Goal: Information Seeking & Learning: Compare options

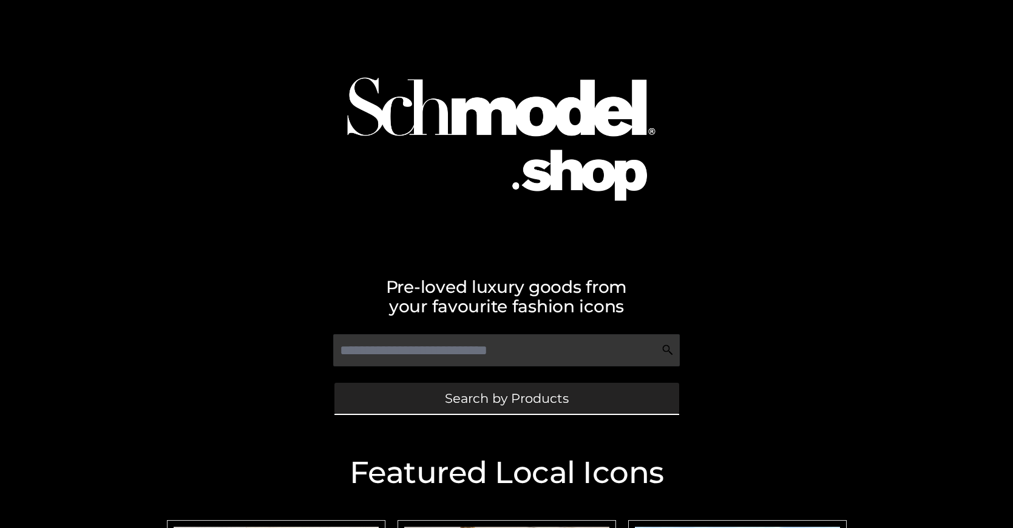
click at [506, 398] on span "Search by Products" at bounding box center [507, 398] width 124 height 13
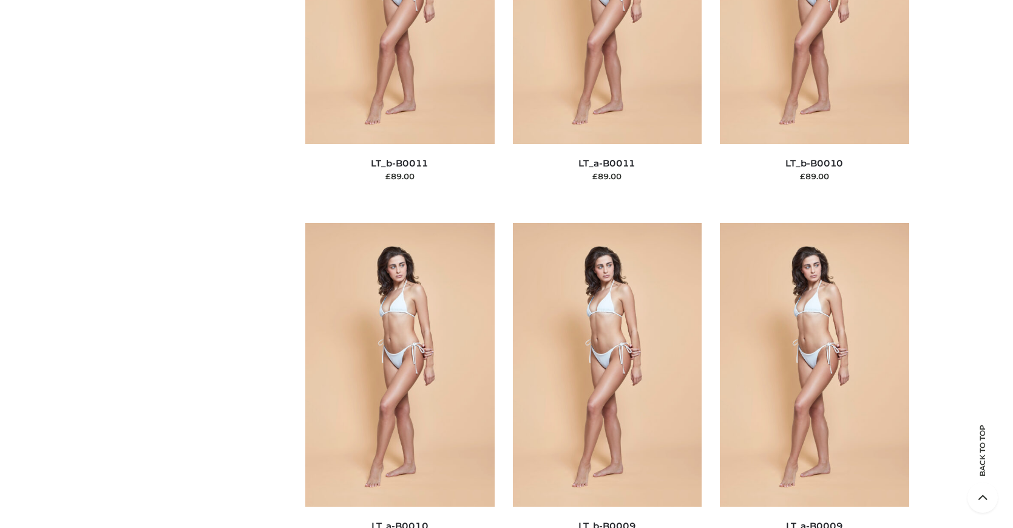
scroll to position [183, 0]
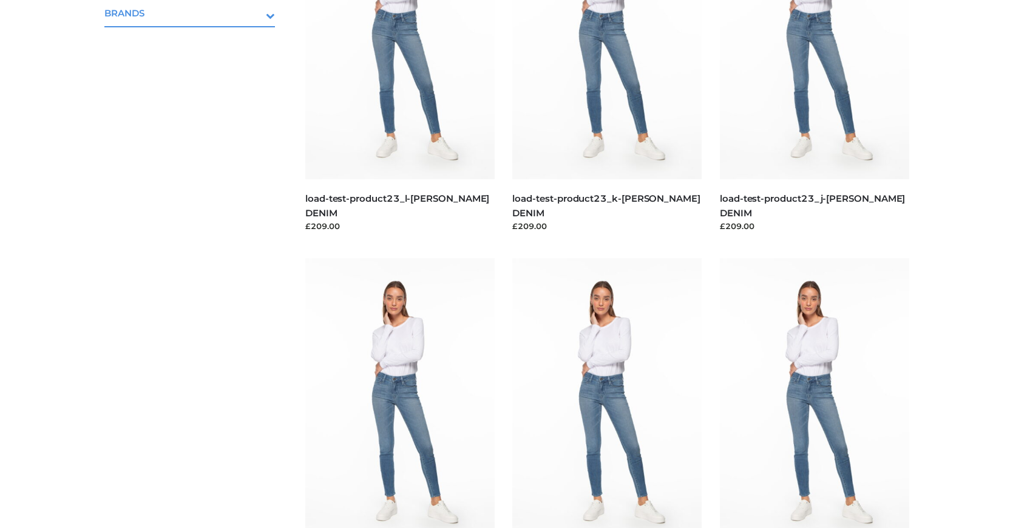
click at [254, 13] on icon "Toggle Submenu" at bounding box center [207, 15] width 136 height 14
click at [195, 39] on span "OPP SWIMWEAR" at bounding box center [196, 39] width 159 height 14
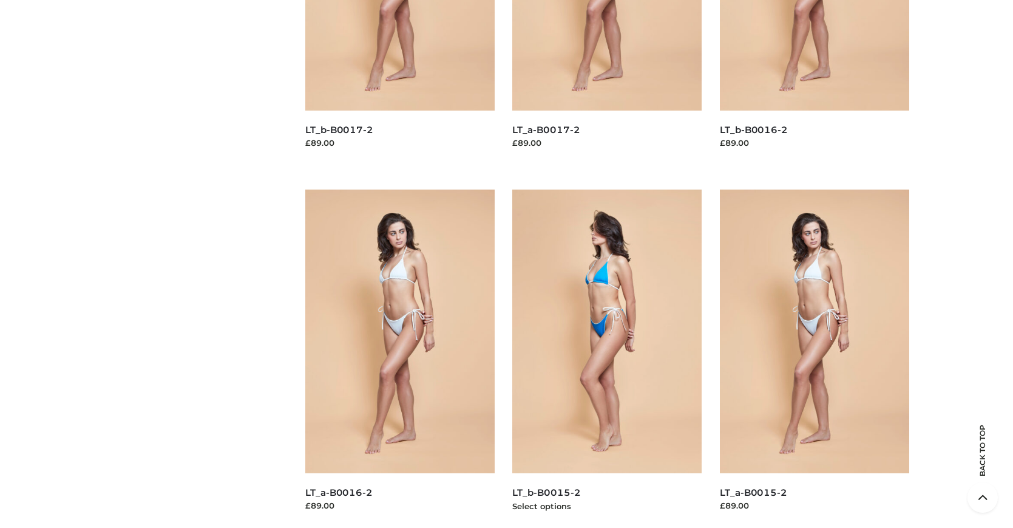
click at [607, 358] on img at bounding box center [606, 331] width 189 height 284
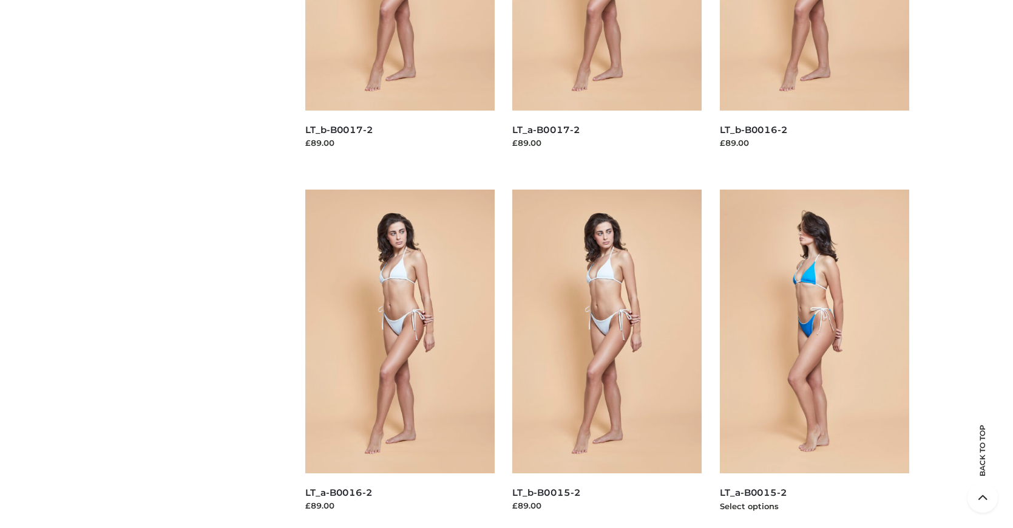
click at [814, 358] on img at bounding box center [814, 331] width 189 height 284
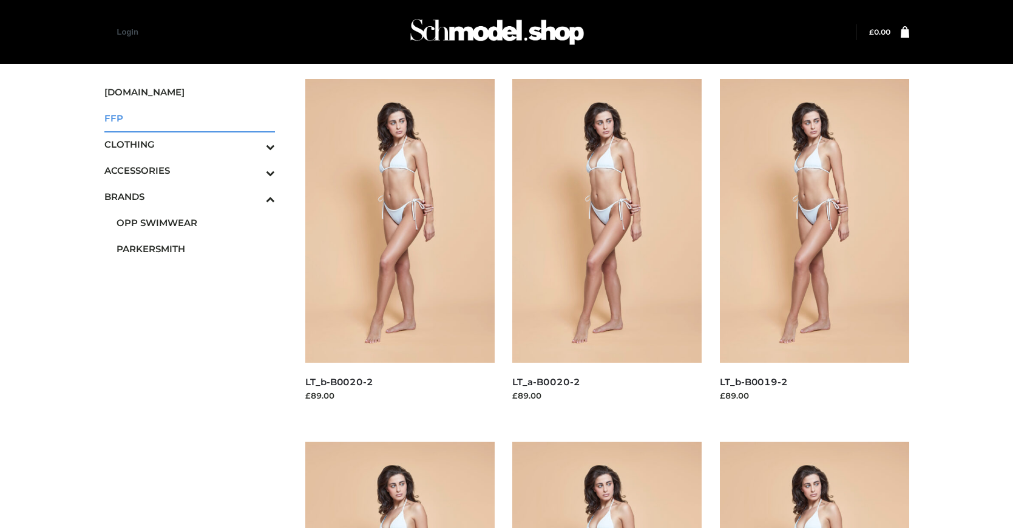
click at [189, 118] on span "FFP" at bounding box center [189, 118] width 171 height 14
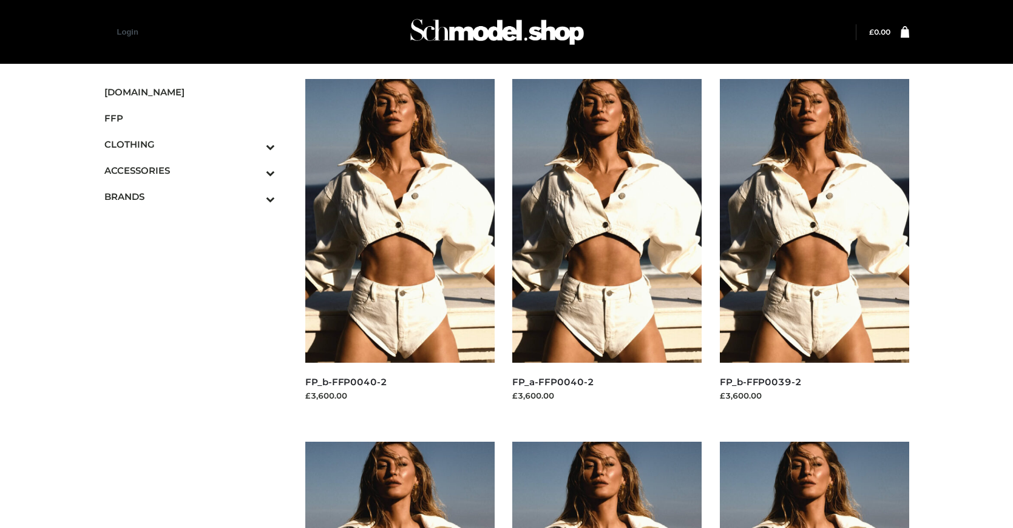
scroll to position [977, 0]
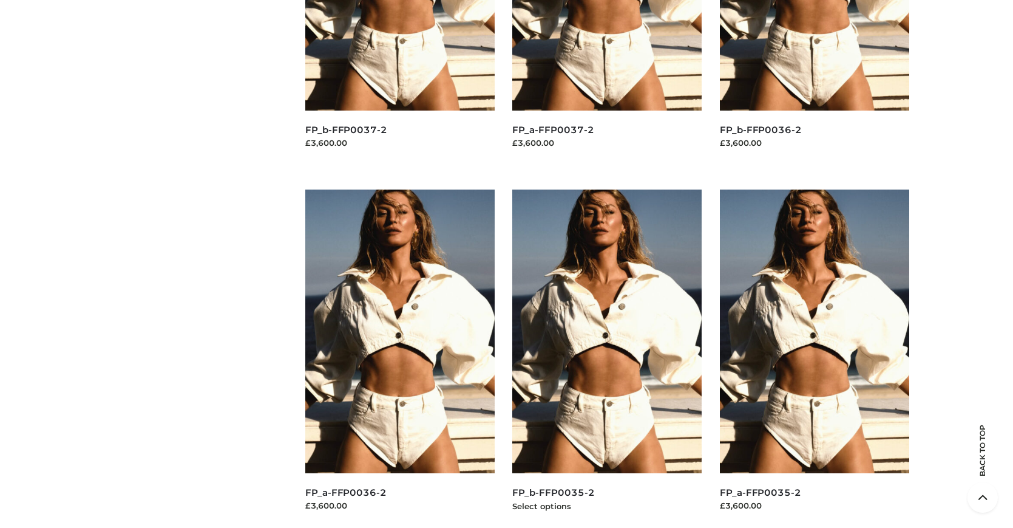
click at [607, 358] on img at bounding box center [606, 331] width 189 height 284
click at [814, 358] on img at bounding box center [814, 331] width 189 height 284
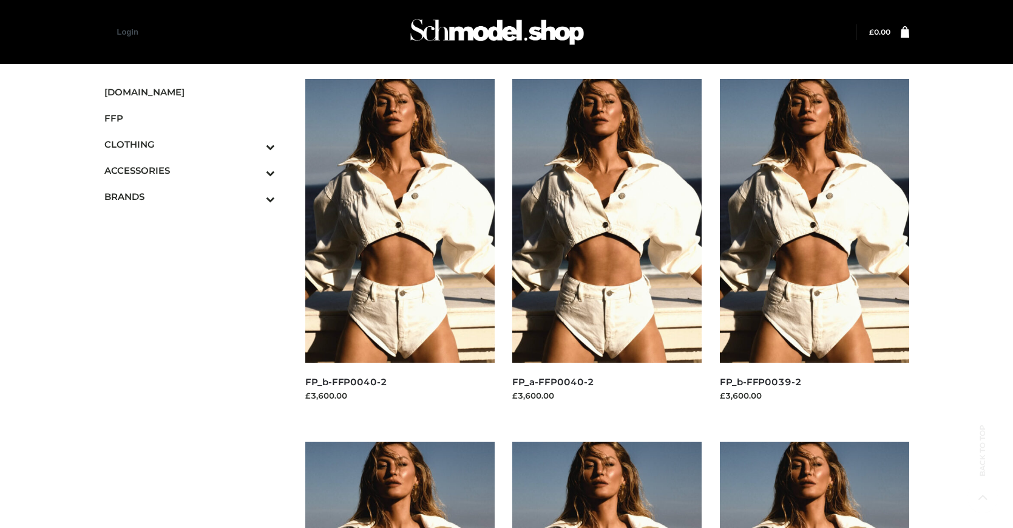
scroll to position [615, 0]
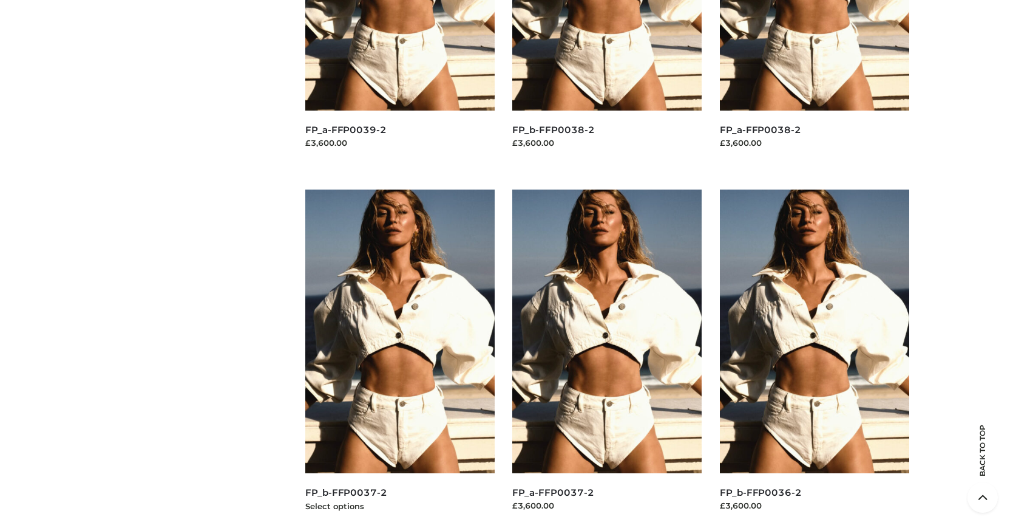
click at [399, 358] on img at bounding box center [399, 331] width 189 height 284
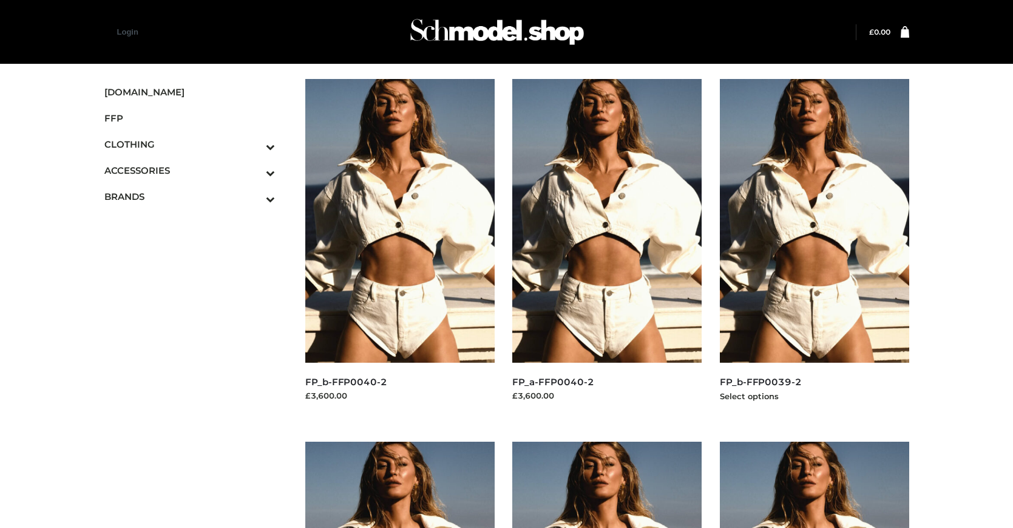
click at [814, 248] on img at bounding box center [814, 221] width 189 height 284
click at [254, 144] on icon "Toggle Submenu" at bounding box center [207, 147] width 136 height 14
click at [195, 170] on span "DRESSES" at bounding box center [196, 170] width 159 height 14
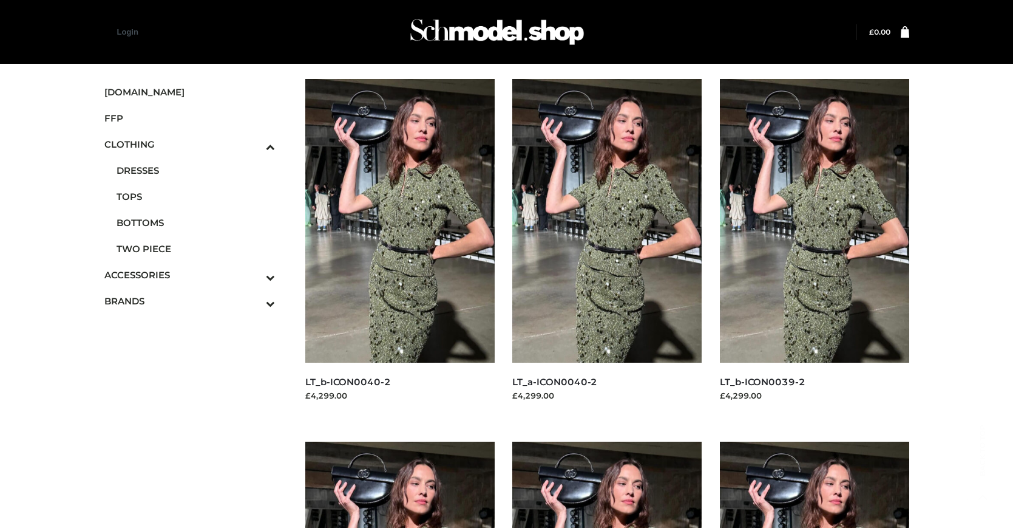
scroll to position [977, 0]
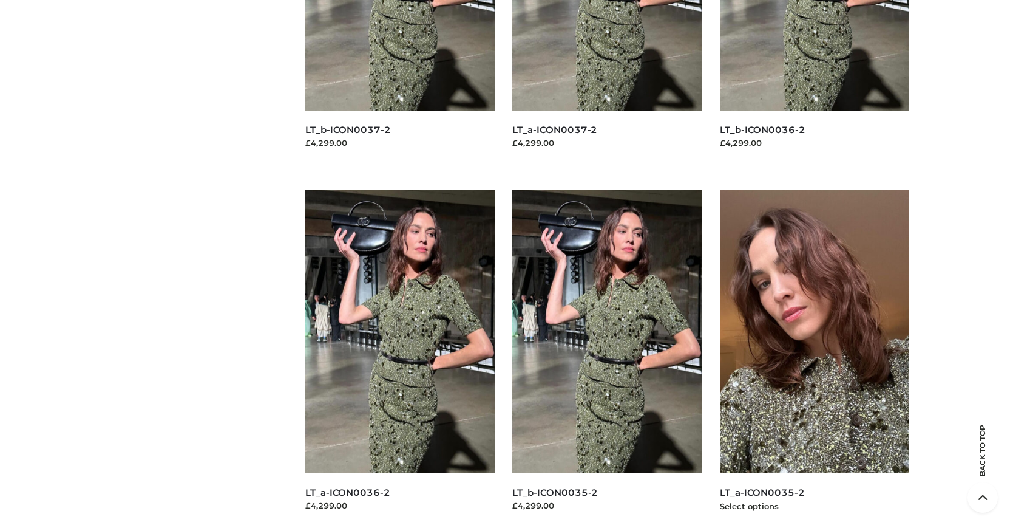
click at [814, 358] on img at bounding box center [814, 331] width 189 height 284
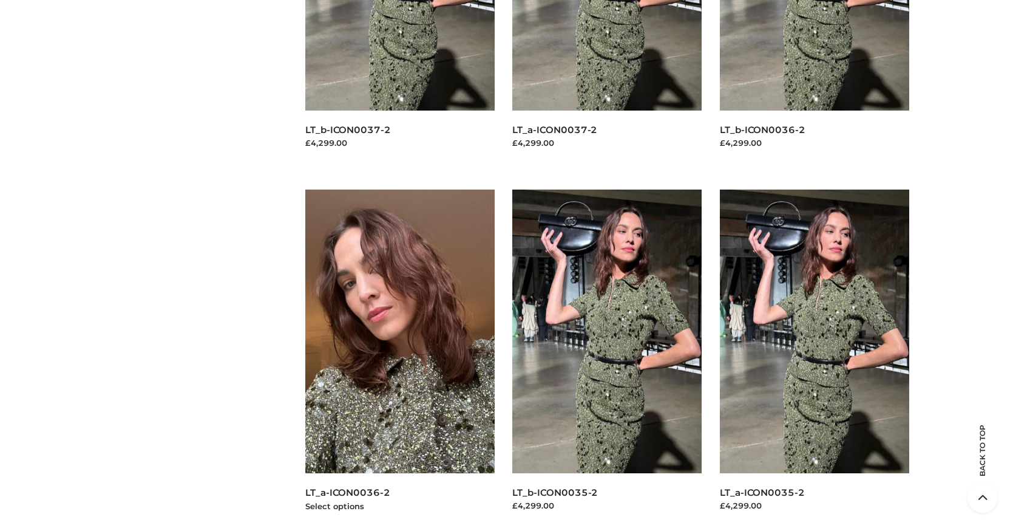
click at [399, 358] on img at bounding box center [399, 331] width 189 height 284
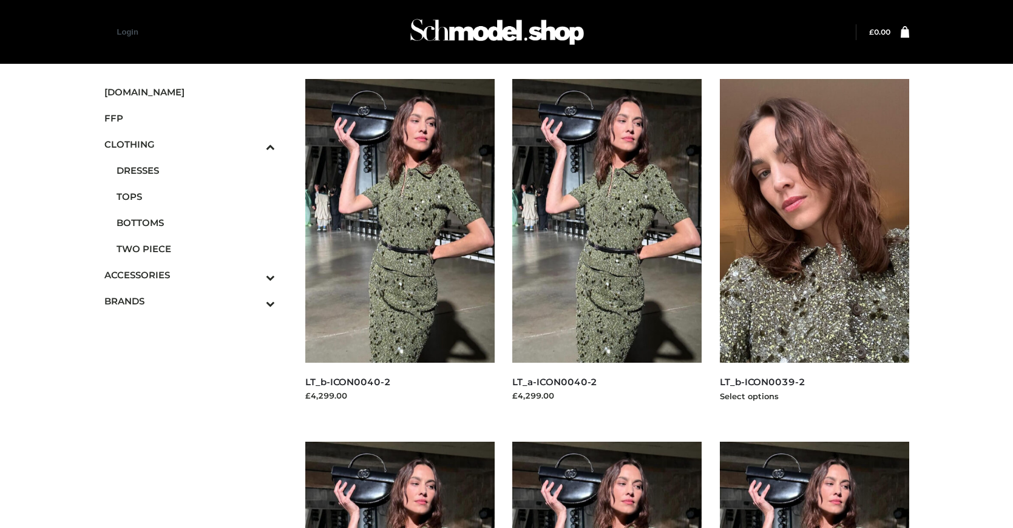
click at [814, 248] on img at bounding box center [814, 221] width 189 height 284
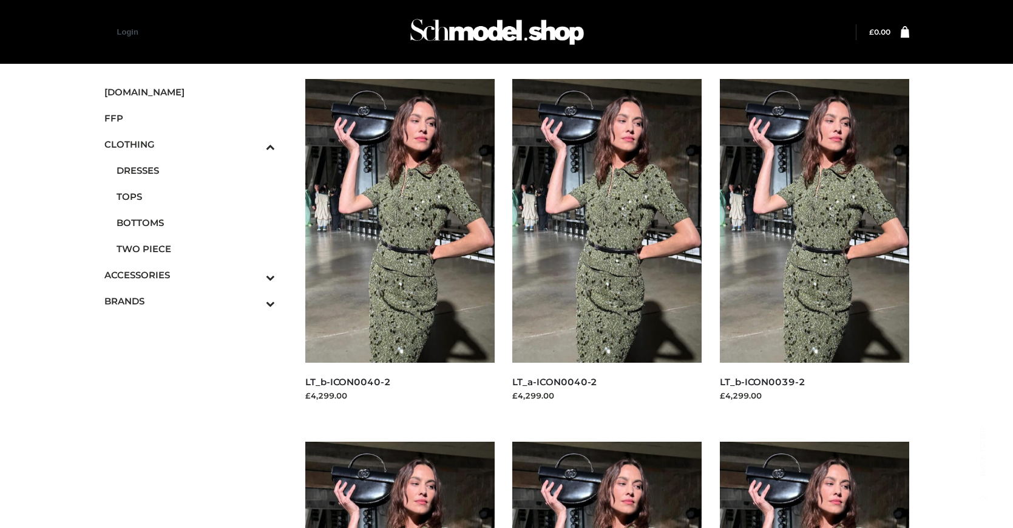
scroll to position [977, 0]
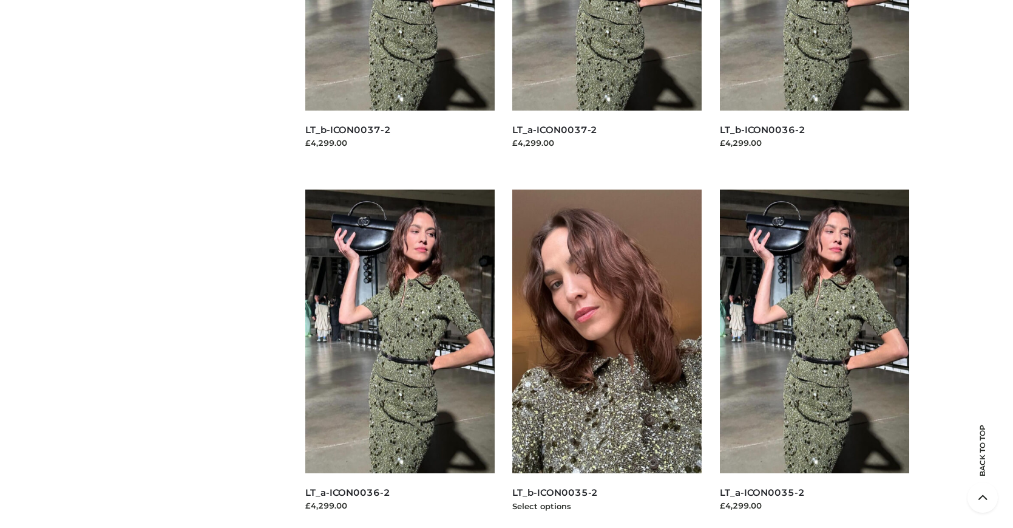
click at [607, 358] on img at bounding box center [606, 331] width 189 height 284
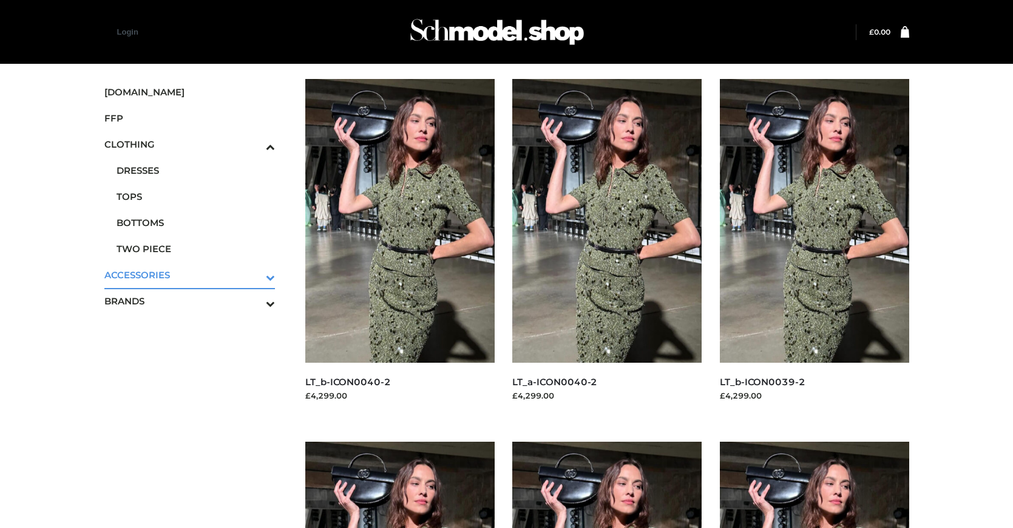
click at [254, 274] on icon "Toggle Submenu" at bounding box center [207, 277] width 136 height 14
click at [195, 222] on span "JEWELRY" at bounding box center [196, 223] width 159 height 14
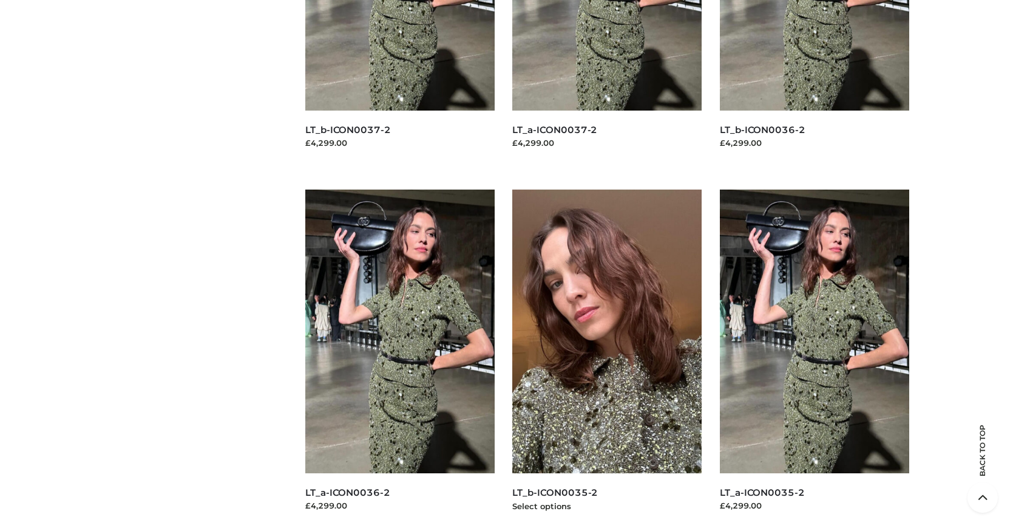
click at [607, 358] on img at bounding box center [606, 331] width 189 height 284
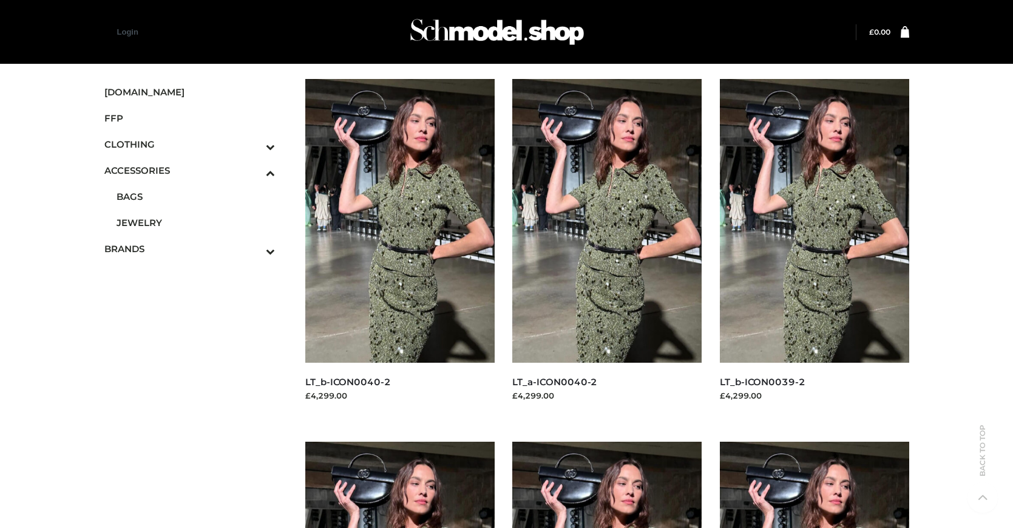
scroll to position [2077, 0]
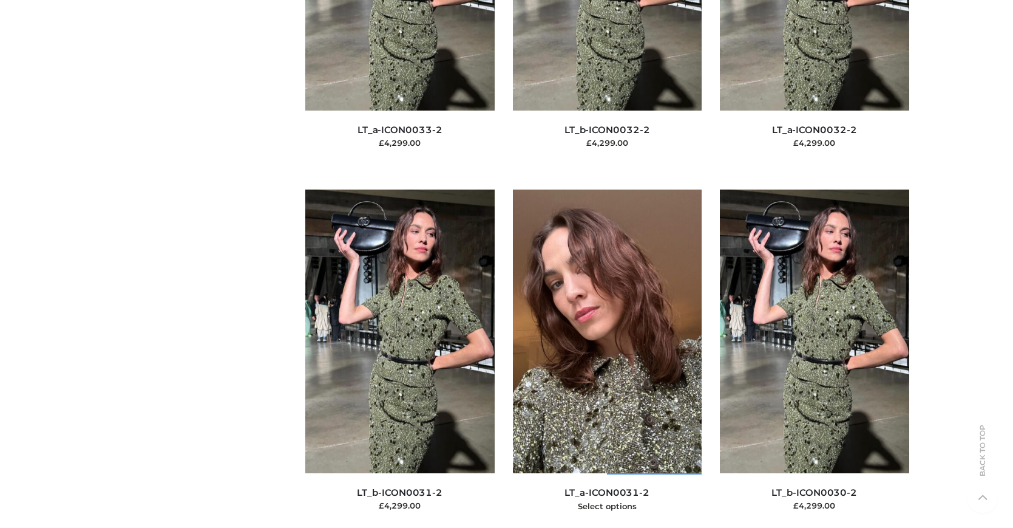
click at [607, 358] on img at bounding box center [607, 331] width 189 height 284
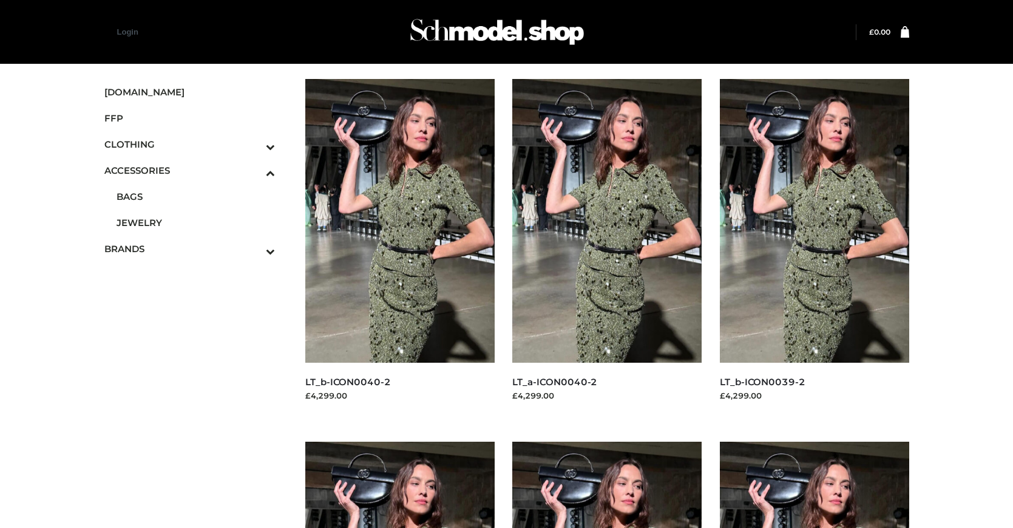
scroll to position [1352, 0]
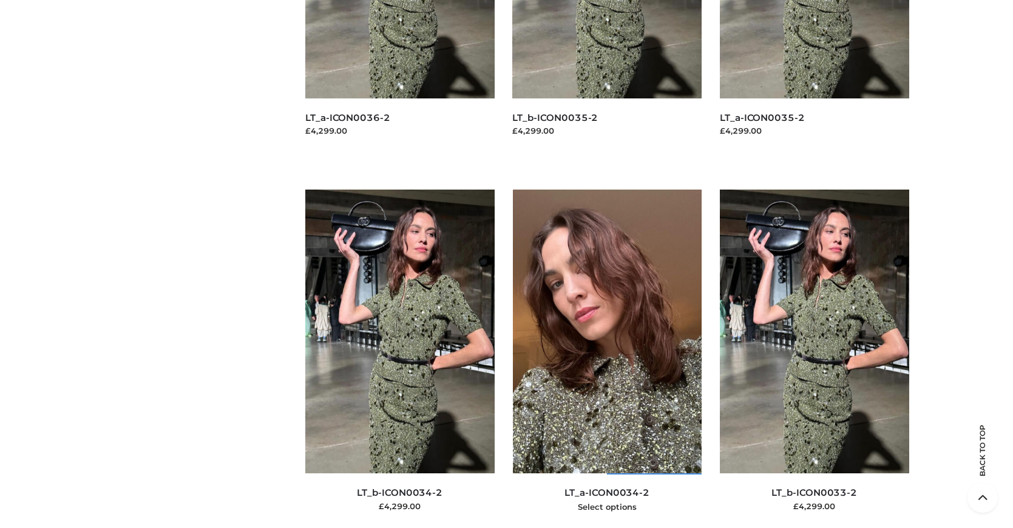
click at [607, 358] on img at bounding box center [607, 331] width 189 height 284
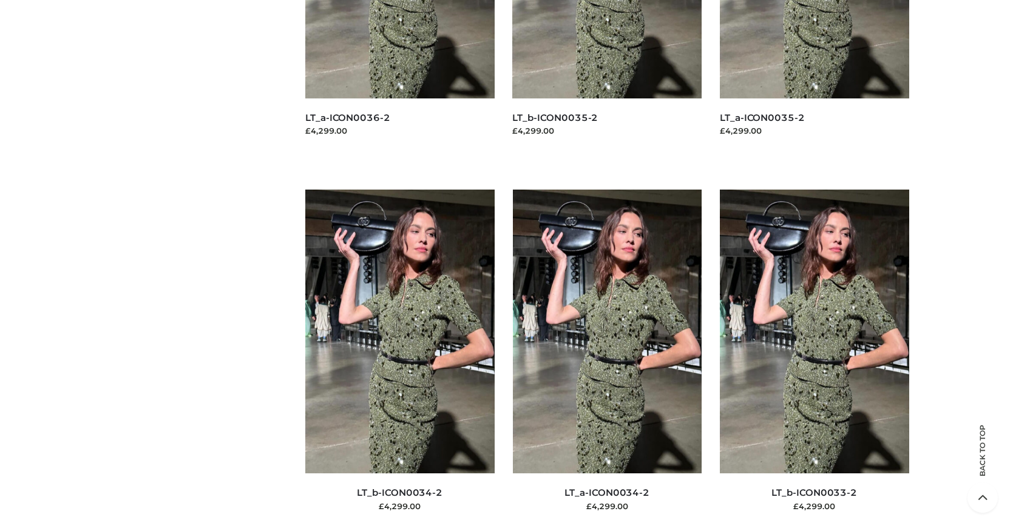
scroll to position [2440, 0]
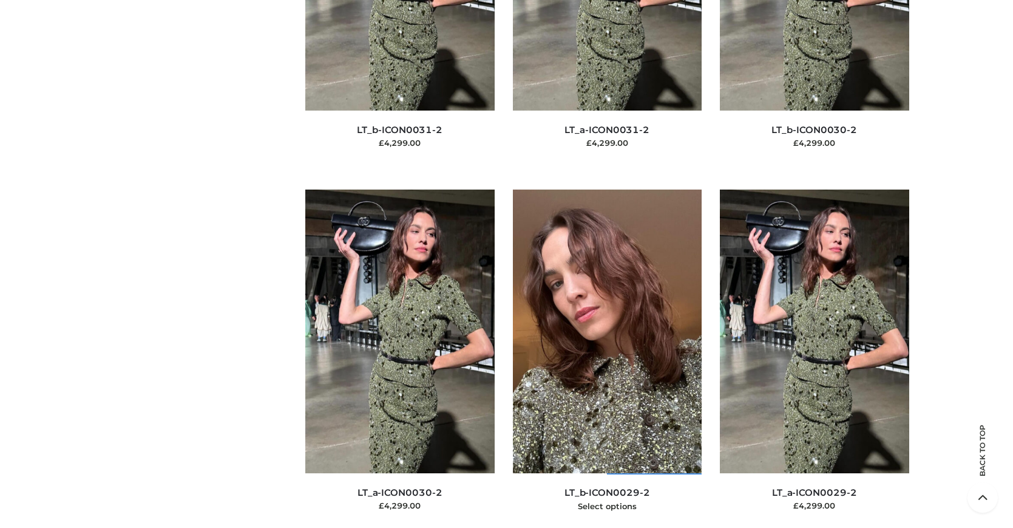
click at [607, 358] on img at bounding box center [607, 331] width 189 height 284
